Goal: Task Accomplishment & Management: Use online tool/utility

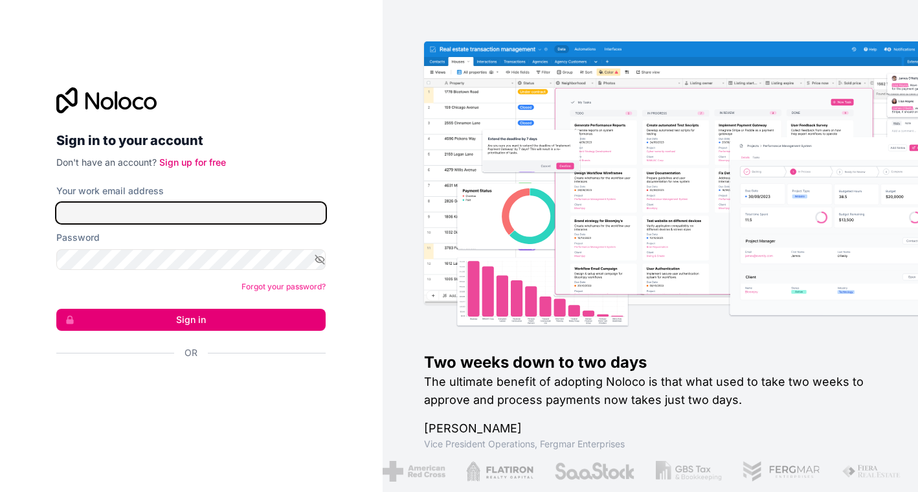
click at [129, 215] on input "Your work email address" at bounding box center [190, 213] width 269 height 21
type input "**********"
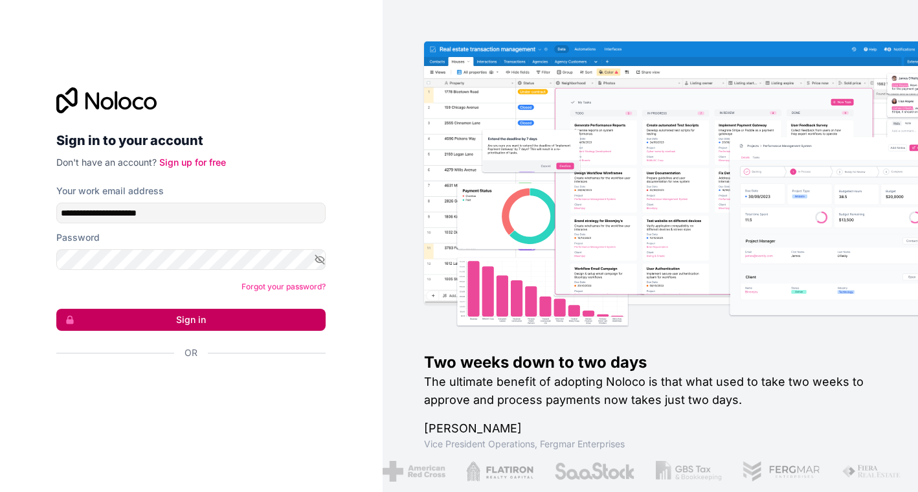
click at [200, 319] on button "Sign in" at bounding box center [190, 320] width 269 height 22
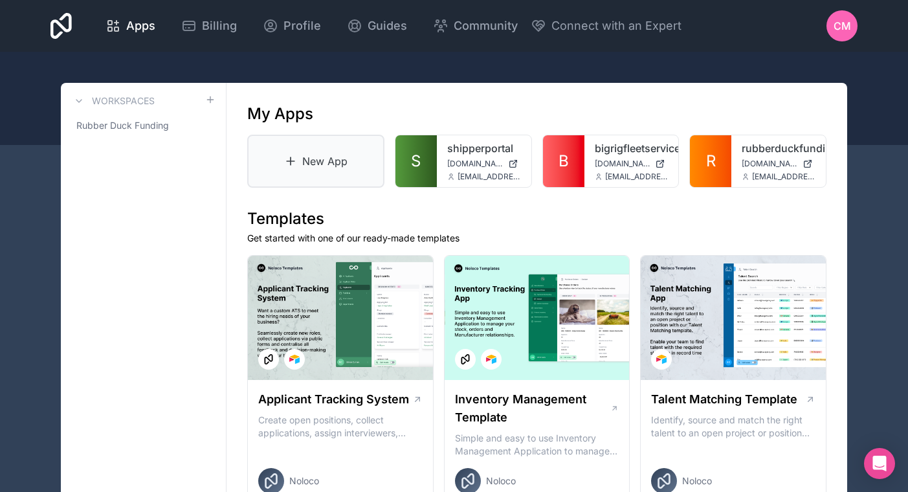
click at [326, 158] on link "New App" at bounding box center [315, 161] width 137 height 53
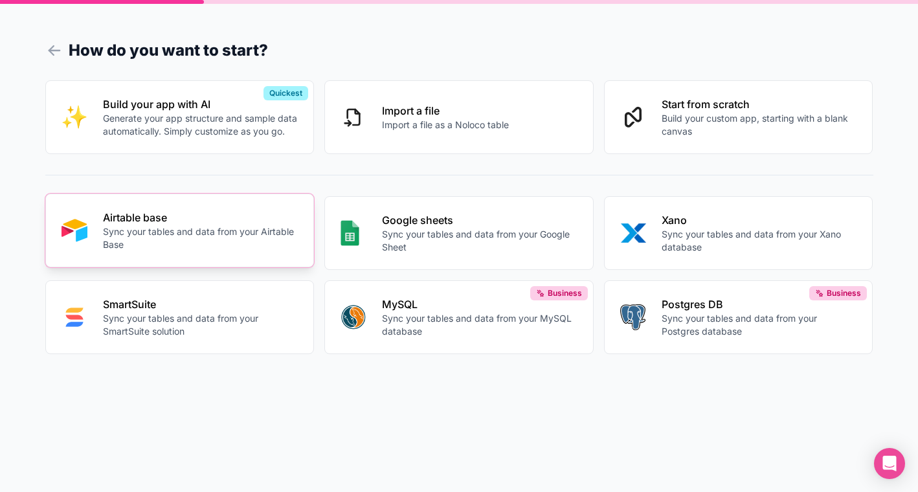
click at [182, 238] on p "Sync your tables and data from your Airtable Base" at bounding box center [201, 238] width 196 height 26
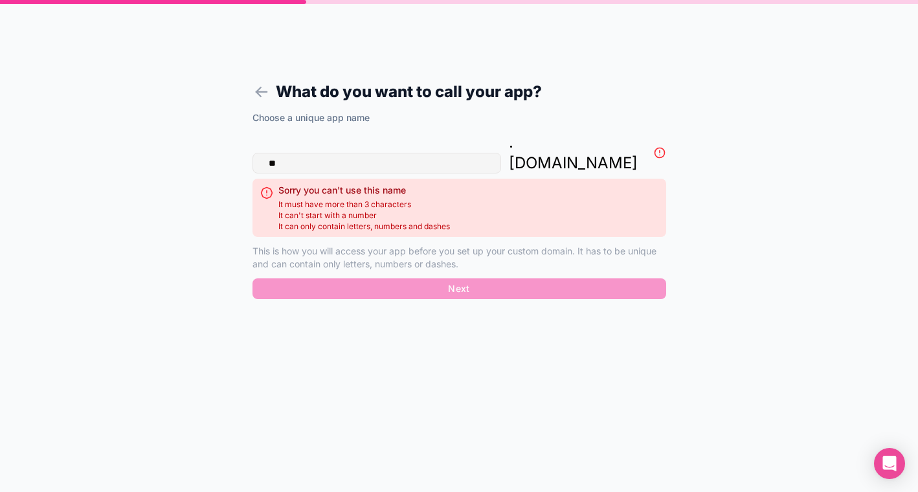
type input "*"
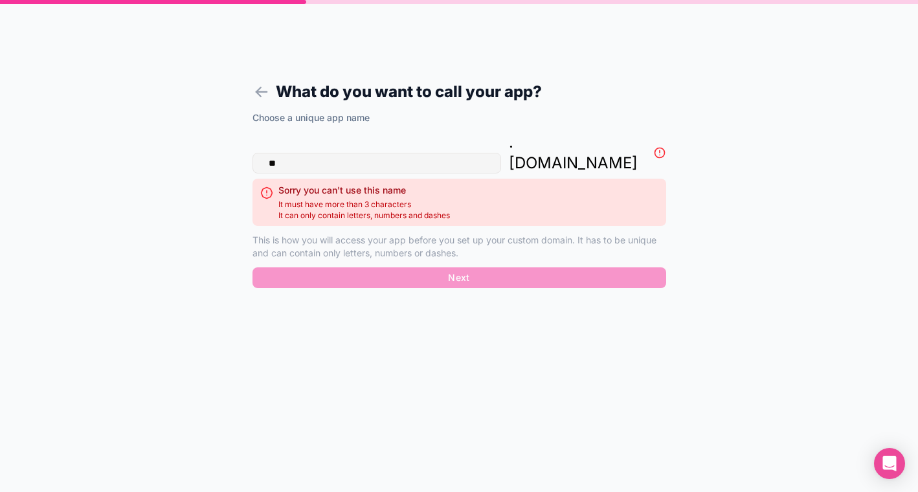
type input "*"
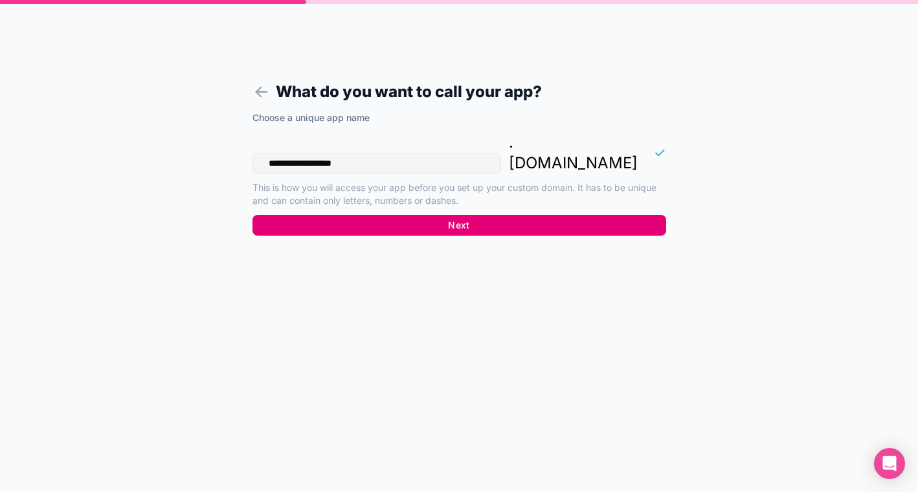
type input "**********"
click at [469, 215] on button "Next" at bounding box center [459, 225] width 414 height 21
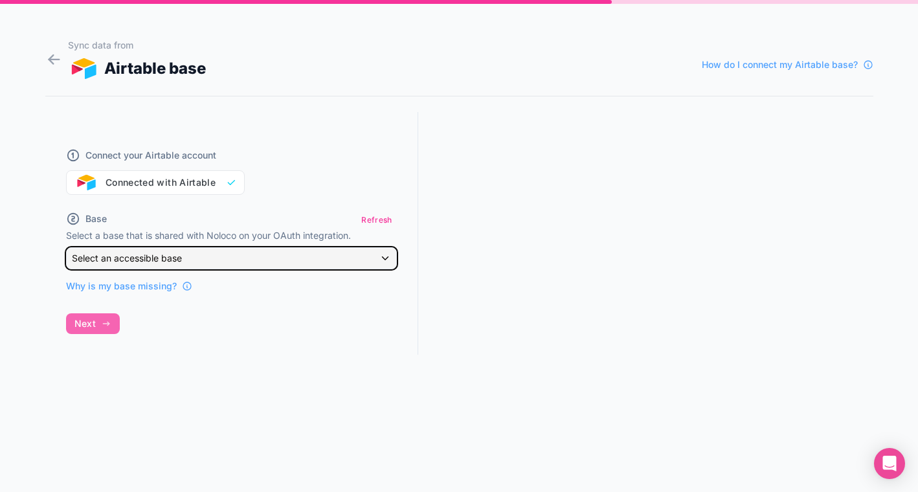
click at [386, 260] on div "Select an accessible base" at bounding box center [232, 258] width 330 height 21
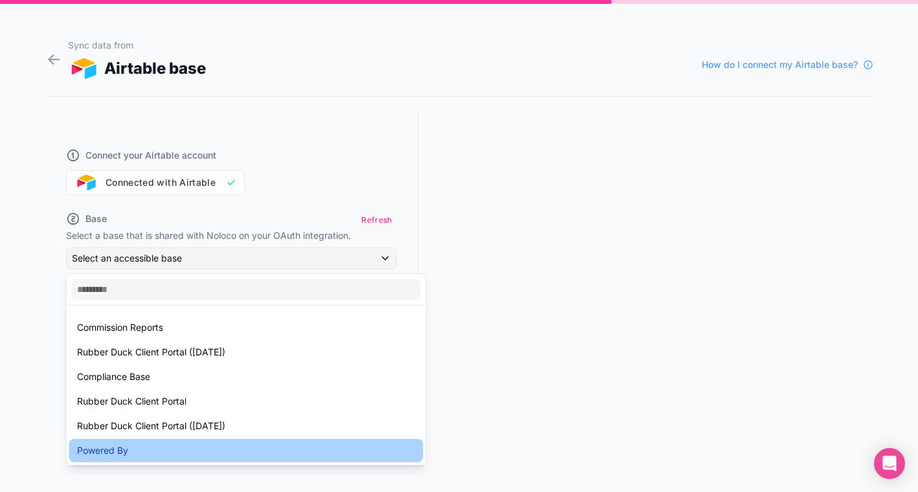
click at [185, 450] on div "Powered By" at bounding box center [246, 451] width 339 height 16
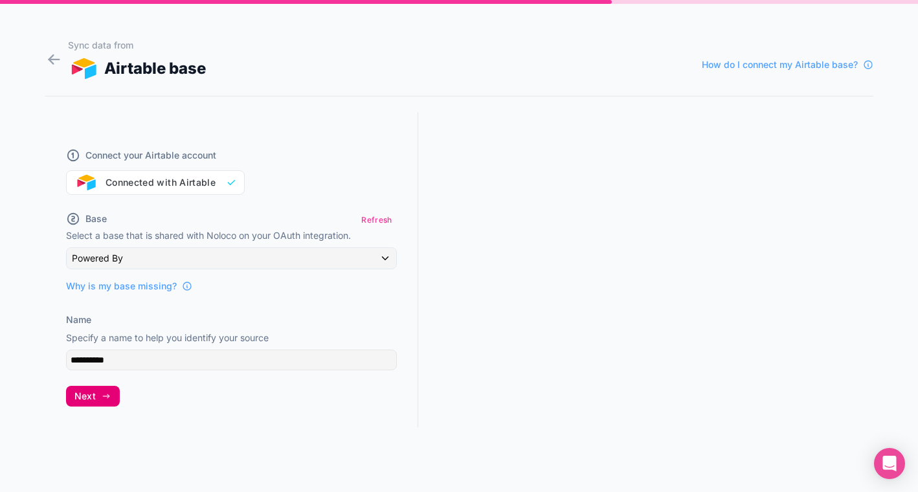
click at [100, 398] on button "Next" at bounding box center [93, 396] width 54 height 21
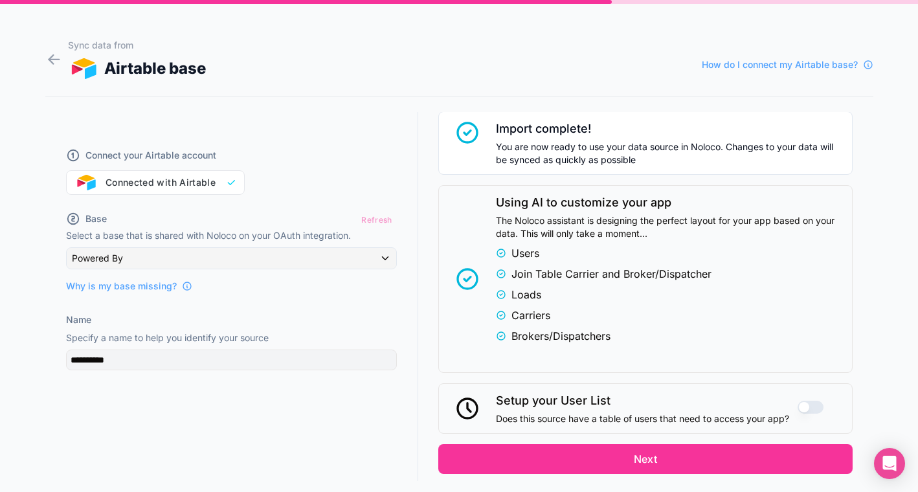
scroll to position [259, 0]
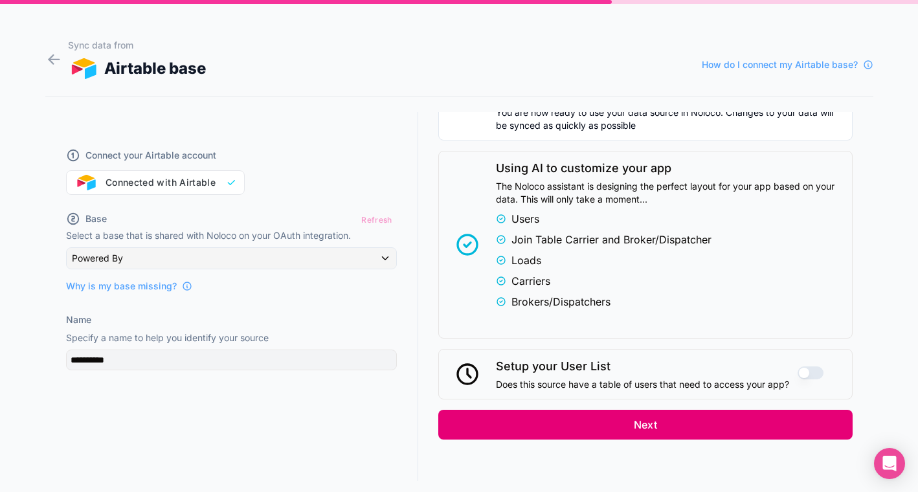
click at [640, 423] on button "Next" at bounding box center [645, 425] width 414 height 30
